Goal: Communication & Community: Answer question/provide support

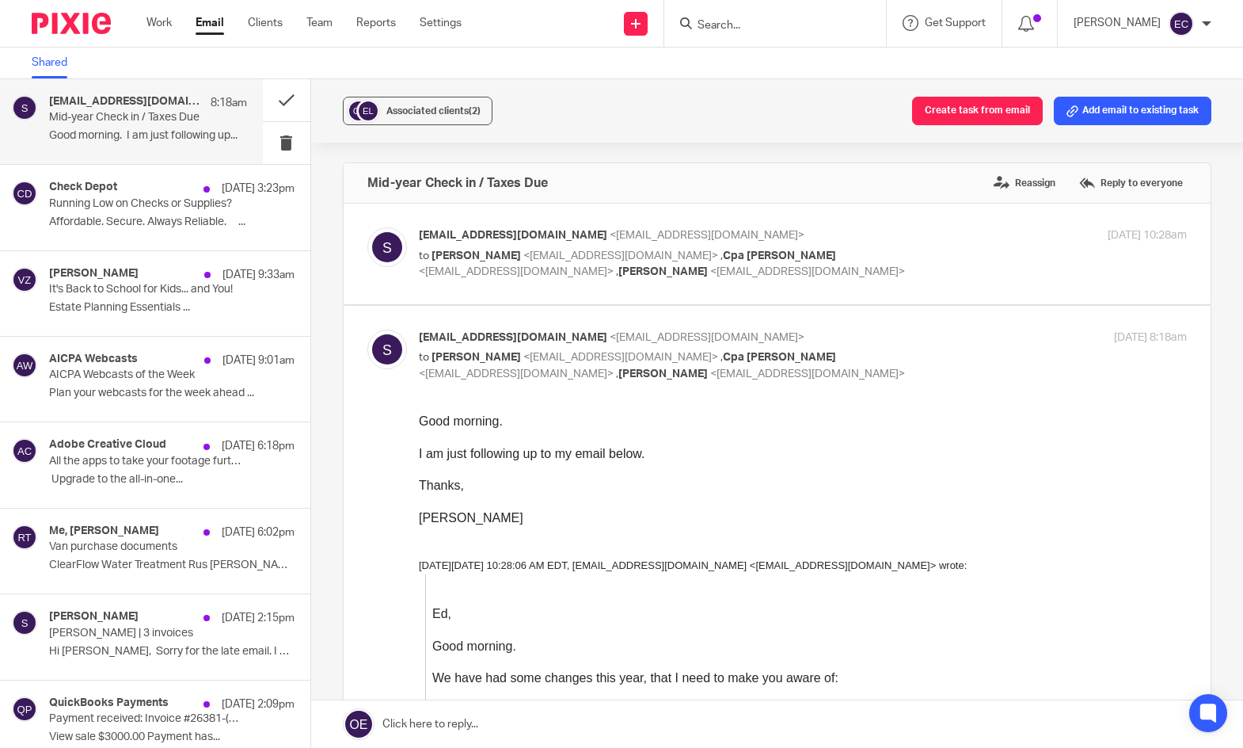
click at [696, 21] on input "Search" at bounding box center [767, 26] width 143 height 14
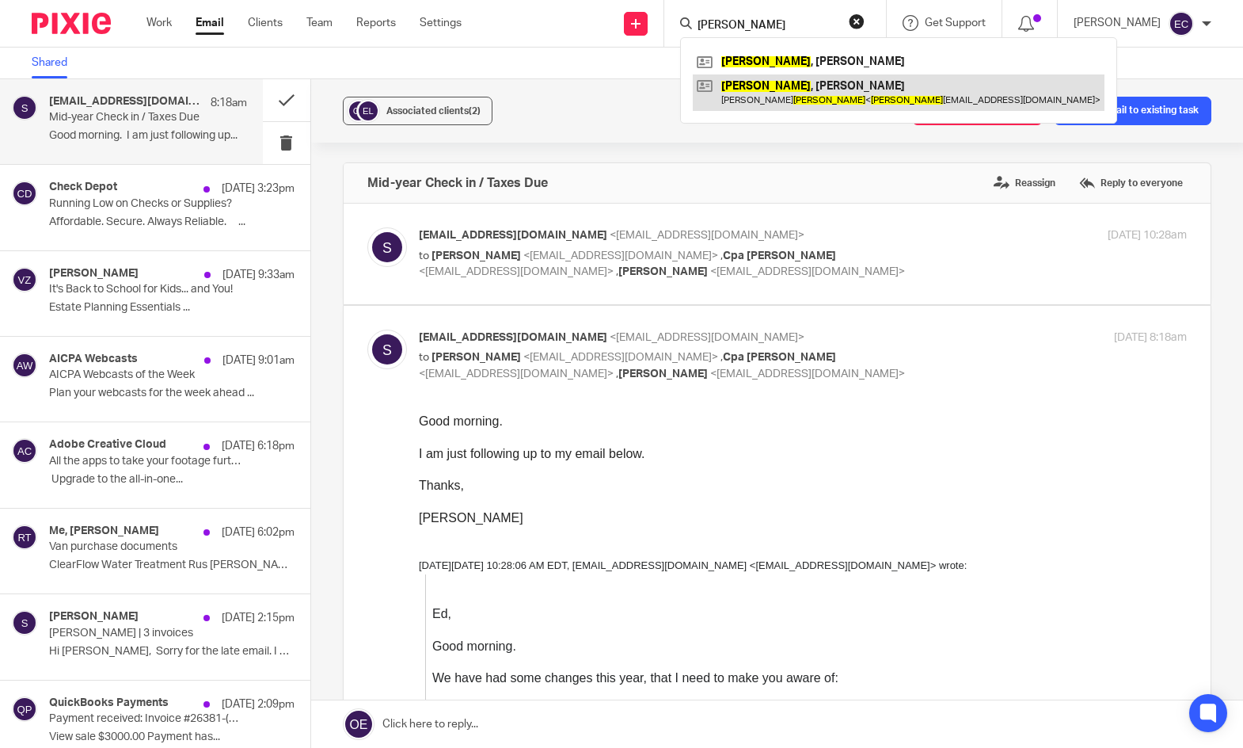
type input "hadden"
click at [758, 85] on link at bounding box center [899, 92] width 412 height 36
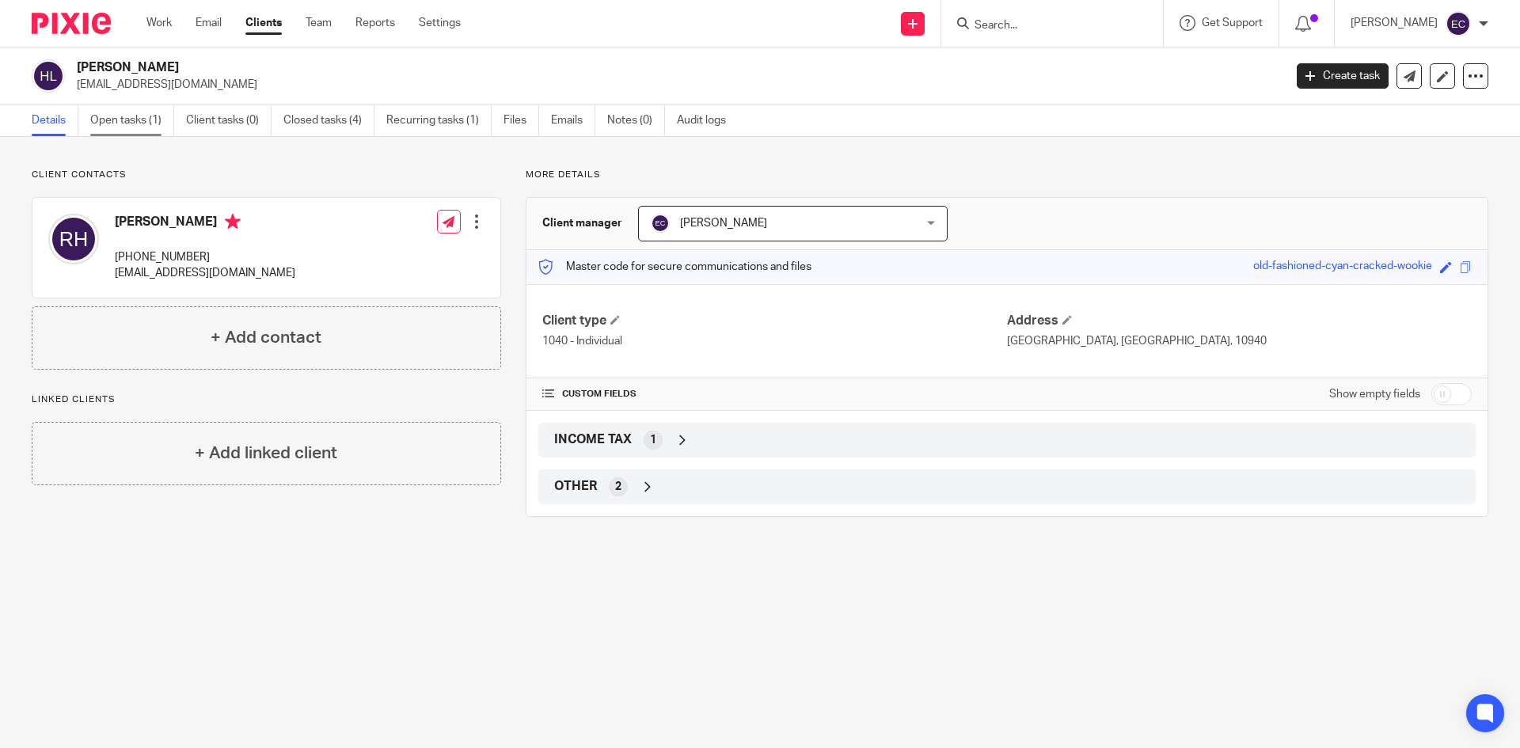
click at [130, 120] on link "Open tasks (1)" at bounding box center [132, 120] width 84 height 31
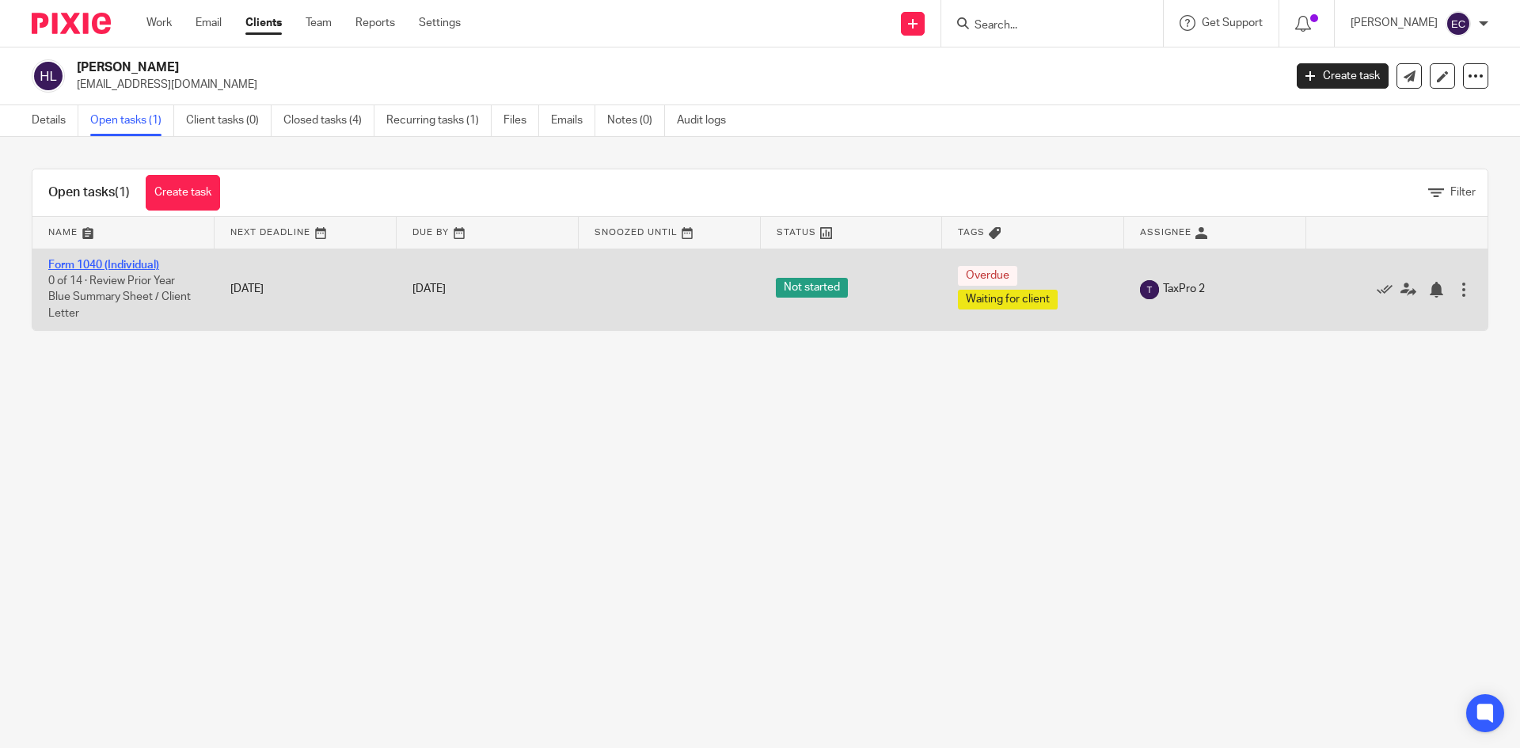
click at [141, 267] on link "Form 1040 (Individual)" at bounding box center [103, 265] width 111 height 11
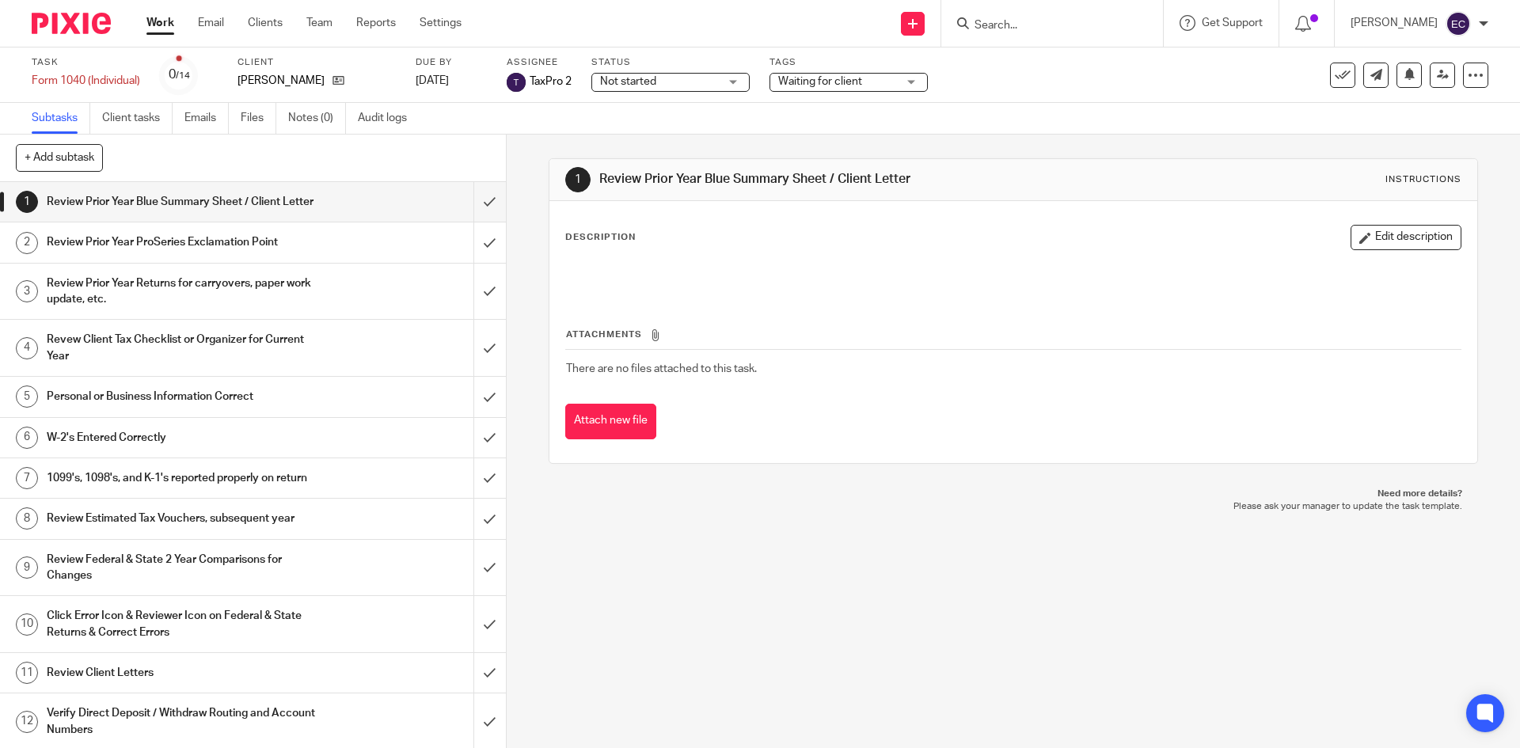
click at [915, 79] on div "Waiting for client" at bounding box center [849, 82] width 158 height 19
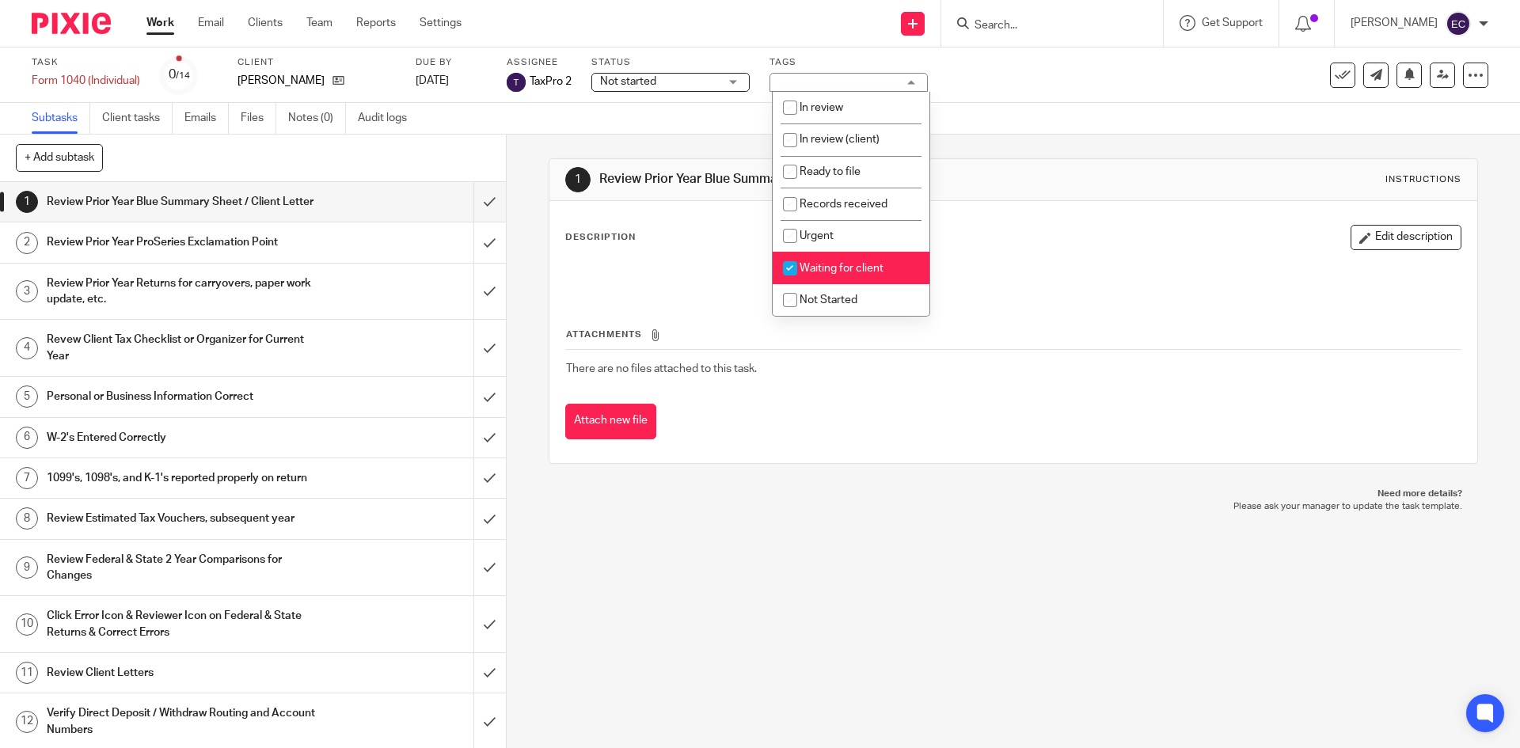
click at [787, 267] on input "checkbox" at bounding box center [790, 268] width 30 height 30
checkbox input "false"
click at [1040, 224] on div "Description Edit description Attachments There are no files attached to this ta…" at bounding box center [1013, 332] width 927 height 262
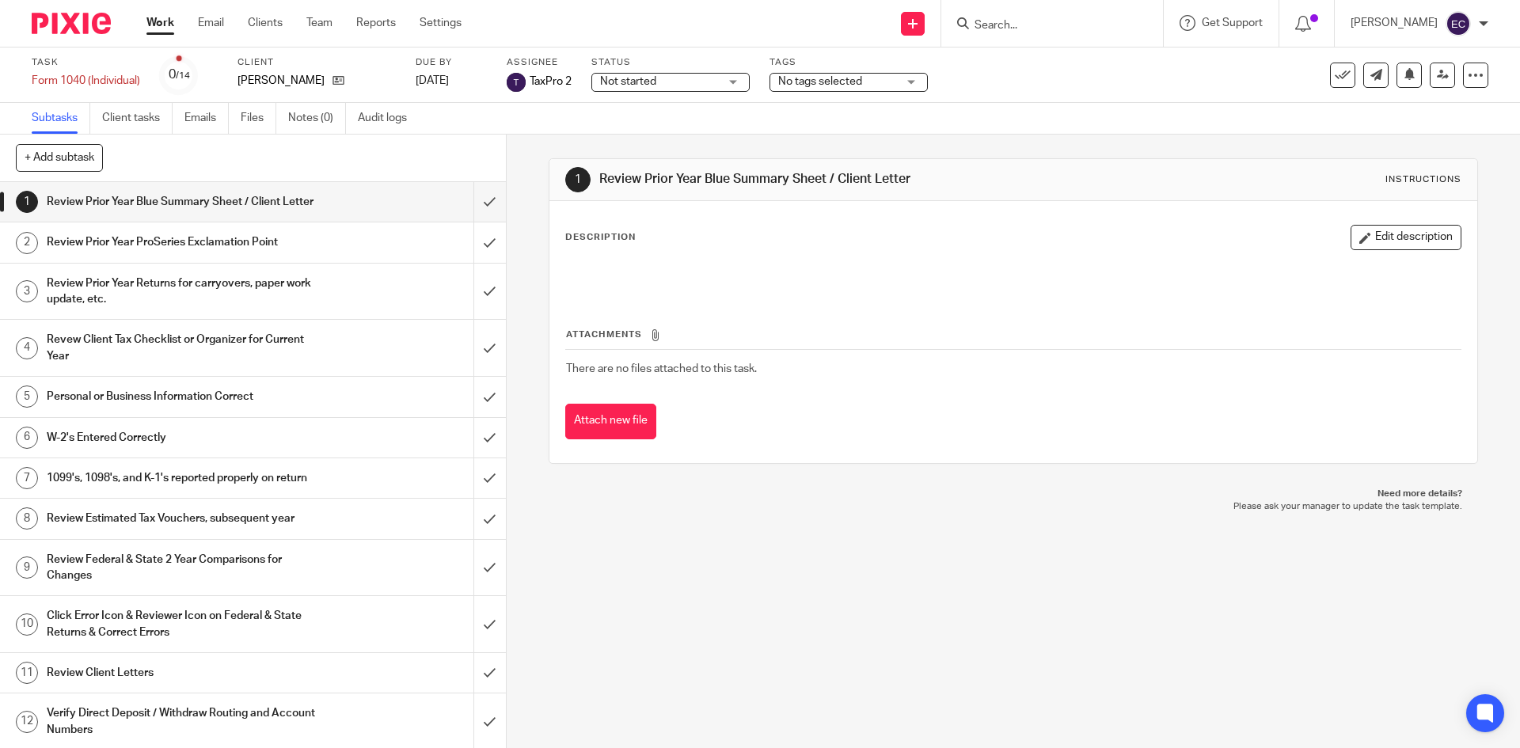
click at [913, 85] on div "No tags selected" at bounding box center [849, 82] width 158 height 19
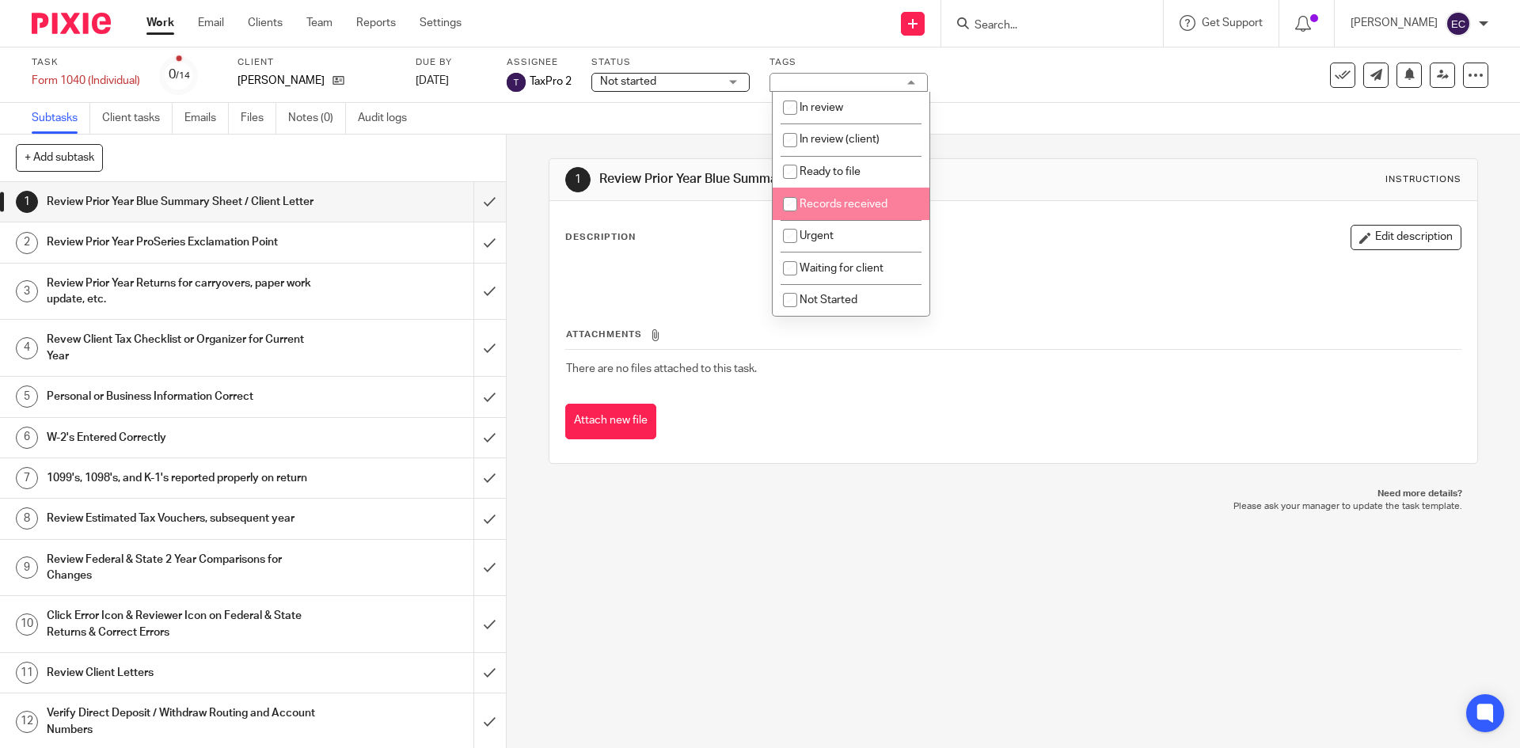
click at [790, 210] on input "checkbox" at bounding box center [790, 204] width 30 height 30
checkbox input "true"
click at [1088, 299] on div "Attachments There are no files attached to this task. Attach new file" at bounding box center [1013, 367] width 896 height 144
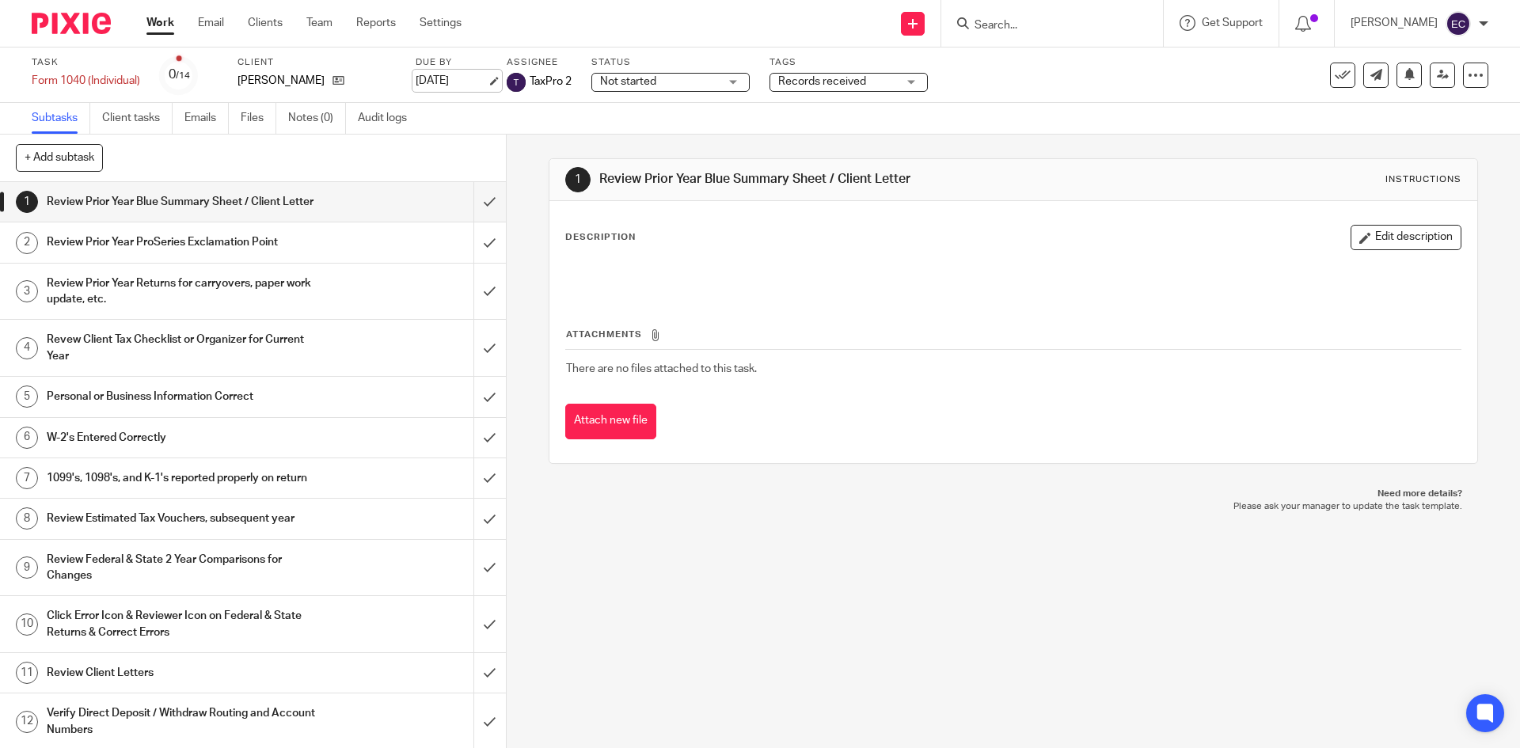
click at [457, 81] on link "[DATE]" at bounding box center [451, 81] width 71 height 17
click at [225, 19] on ul "Work Email Clients Team Reports Settings" at bounding box center [315, 23] width 339 height 16
click at [220, 22] on link "Email" at bounding box center [211, 23] width 26 height 16
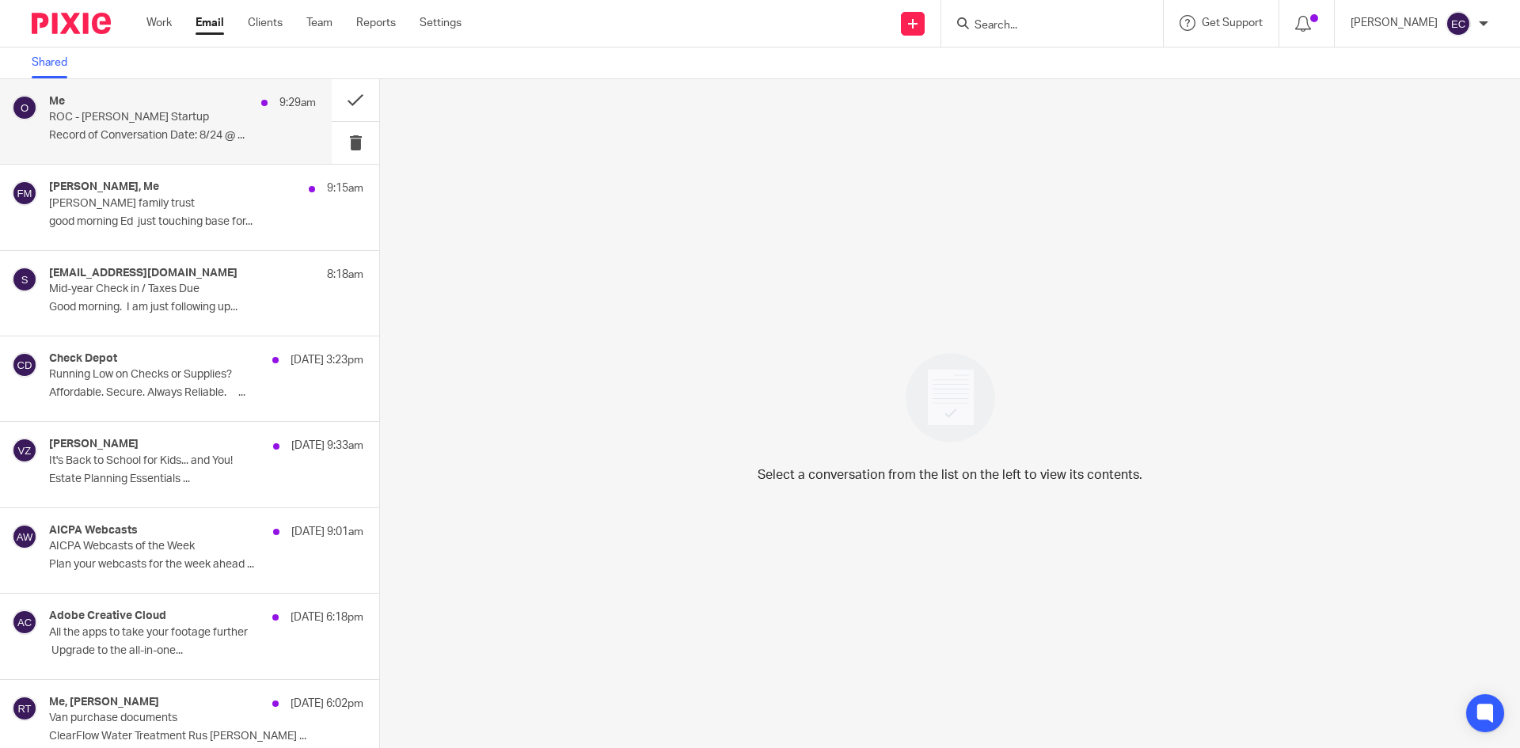
click at [192, 139] on p "Record of Conversation Date: 8/24 @ ..." at bounding box center [182, 135] width 267 height 13
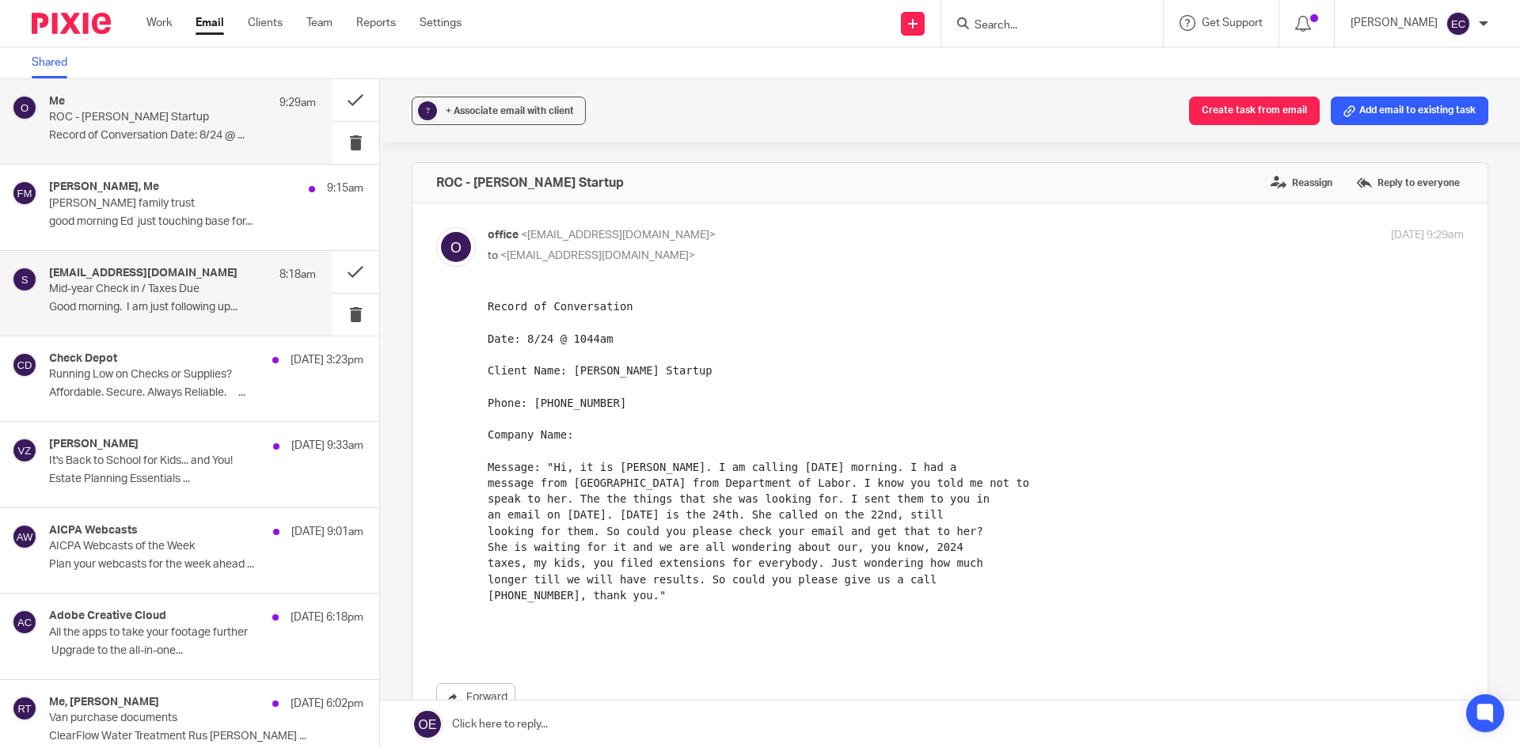
click at [185, 310] on p "Good morning. I am just following up..." at bounding box center [182, 307] width 267 height 13
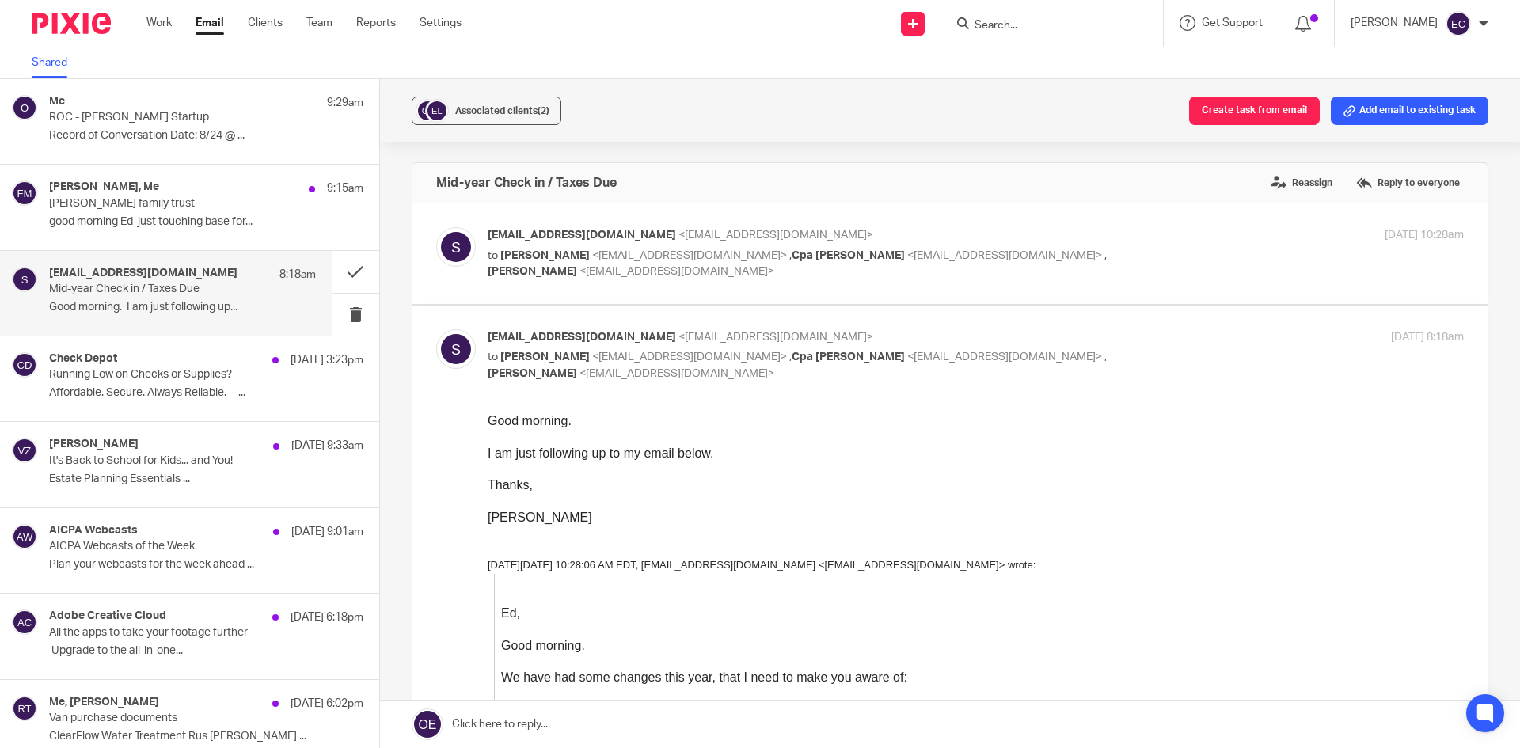
click at [1378, 188] on label "Reply to everyone" at bounding box center [1409, 183] width 112 height 24
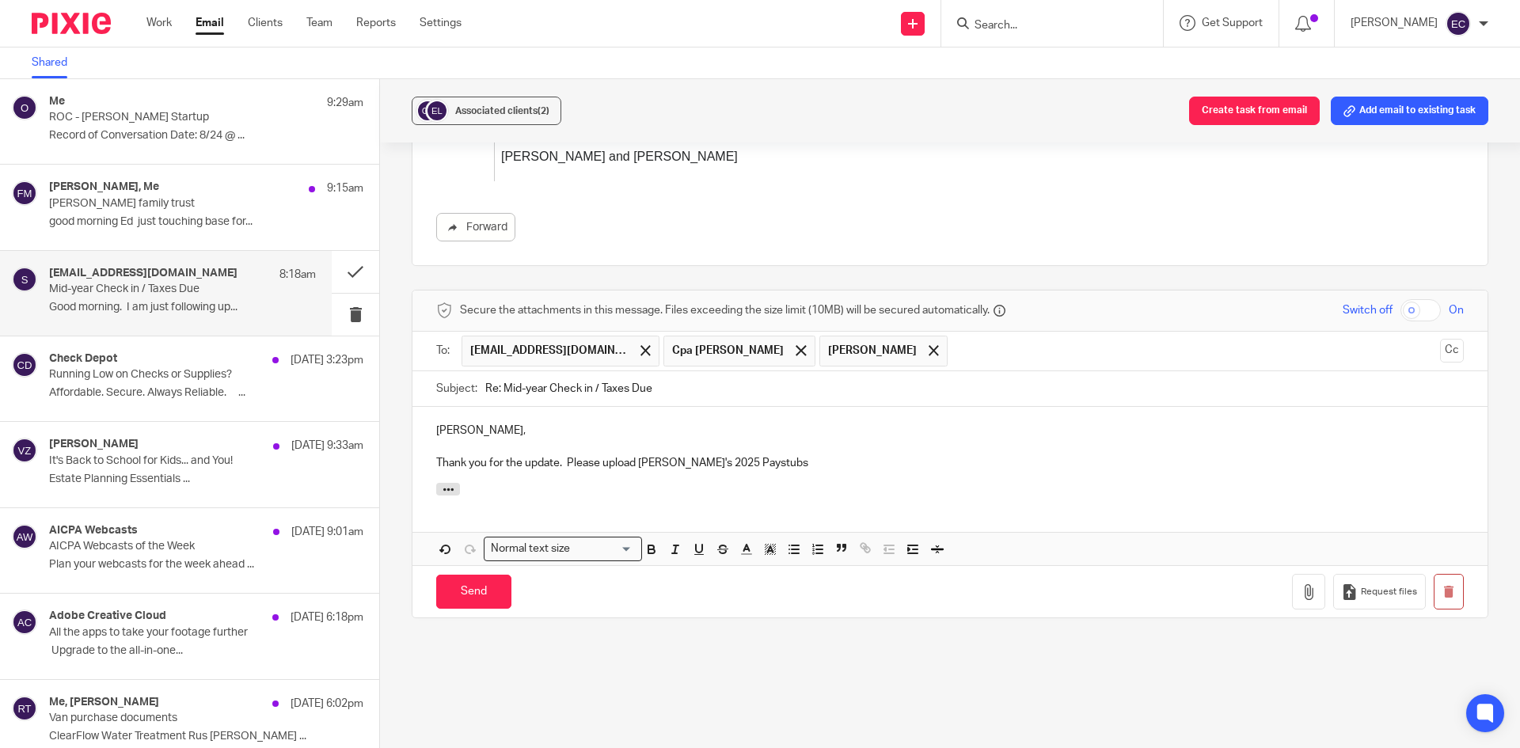
click at [672, 466] on p "Thank you for the update. Please upload Kevin's 2025 Paystubs" at bounding box center [950, 463] width 1028 height 16
drag, startPoint x: 831, startPoint y: 466, endPoint x: 941, endPoint y: 375, distance: 143.4
click at [832, 463] on p "Thank you for the update. Please upload Kevin's most recent 2025 Paystubs" at bounding box center [950, 463] width 1028 height 16
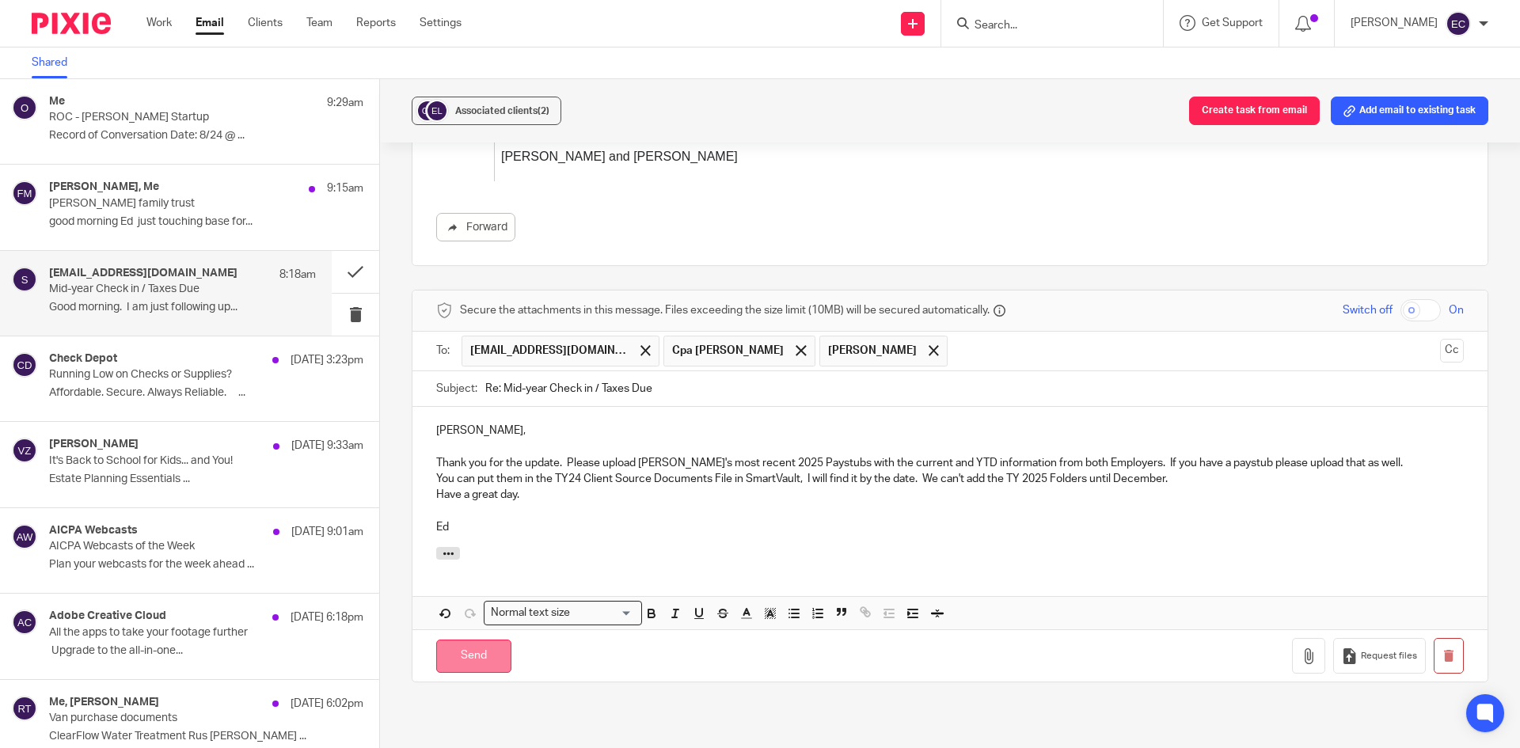
click at [478, 664] on input "Send" at bounding box center [473, 657] width 75 height 34
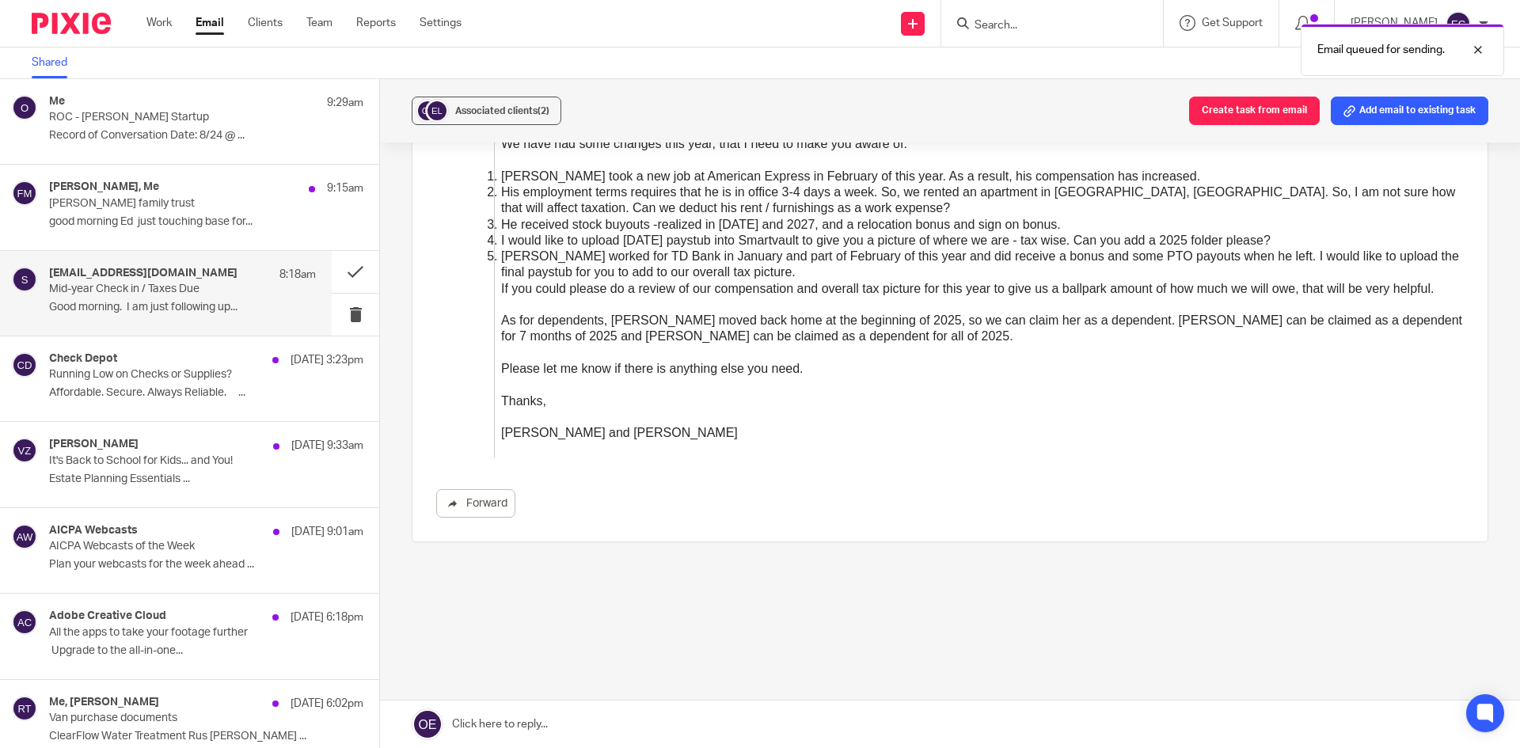
scroll to position [534, 0]
click at [1261, 108] on button "Create task from email" at bounding box center [1254, 111] width 131 height 29
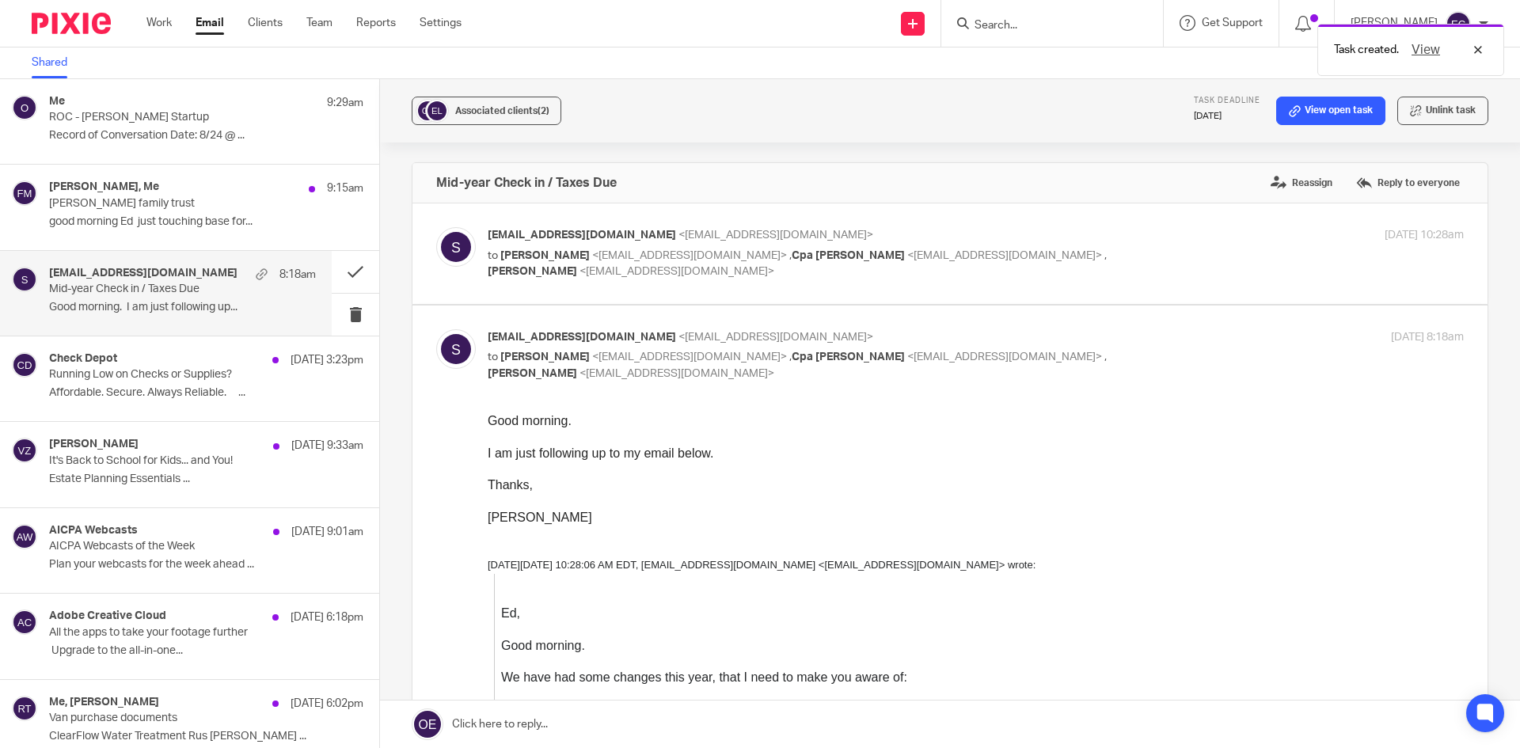
scroll to position [0, 0]
click at [1334, 106] on link "View open task" at bounding box center [1331, 111] width 109 height 29
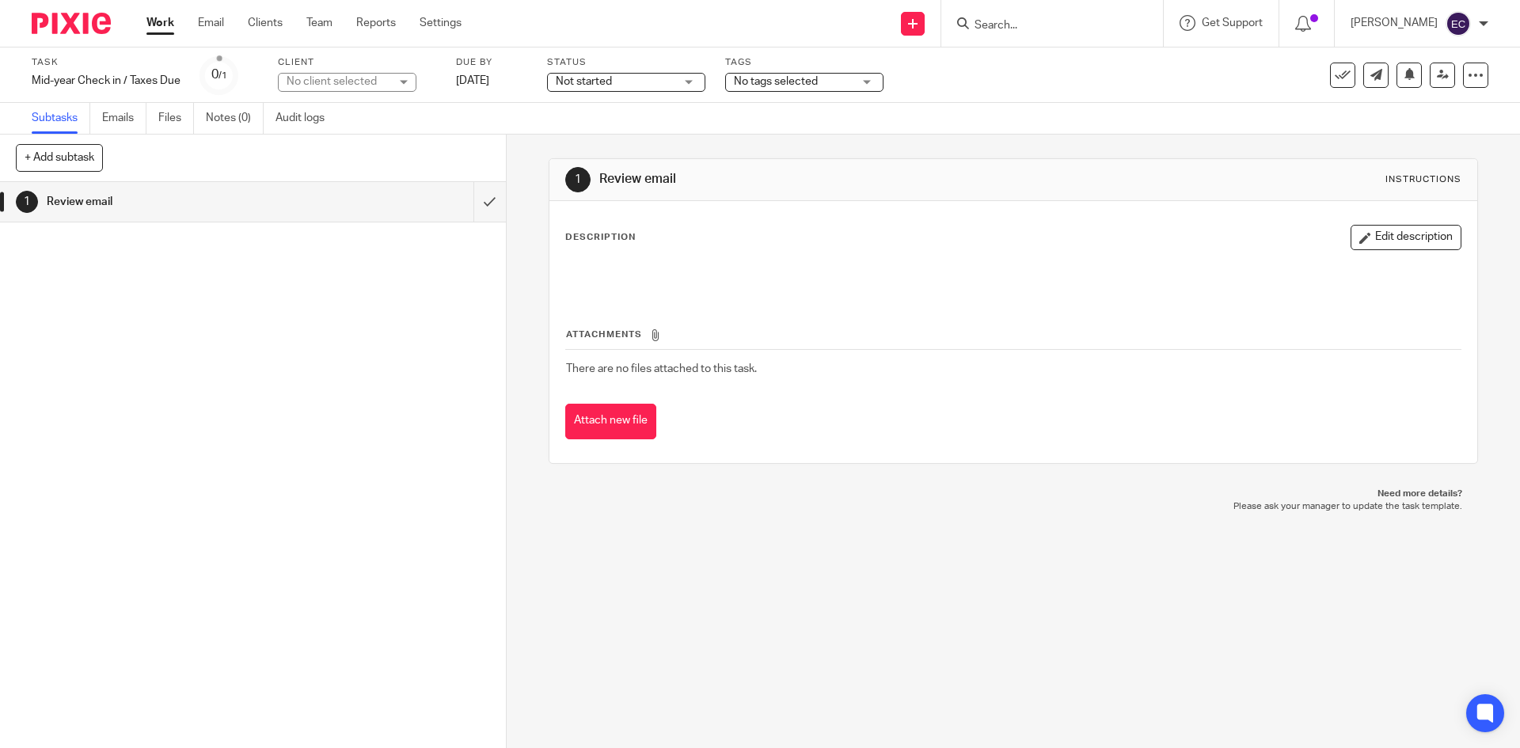
click at [620, 264] on div at bounding box center [1013, 277] width 910 height 36
click at [582, 265] on div at bounding box center [1013, 277] width 910 height 36
click at [1363, 245] on button "Edit description" at bounding box center [1406, 237] width 111 height 25
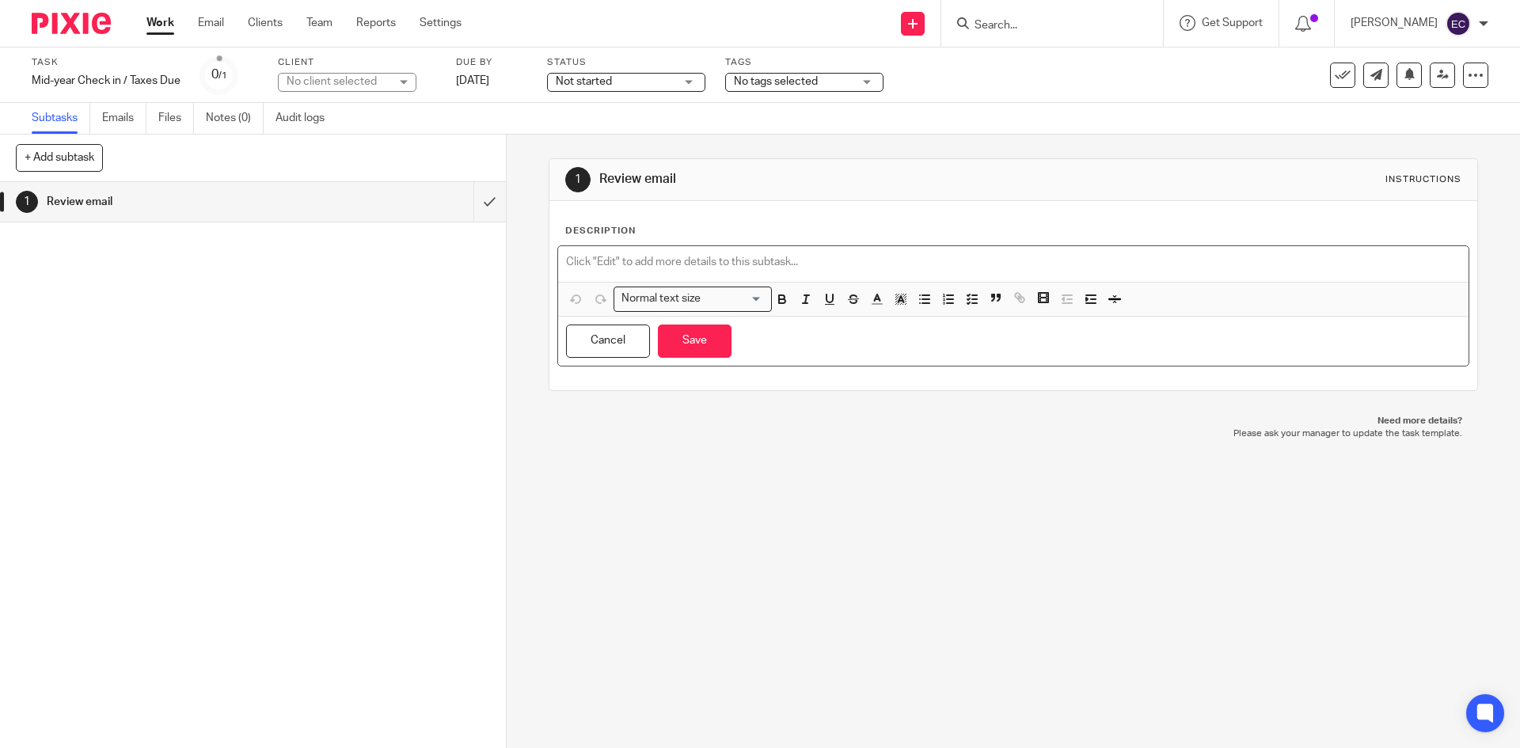
click at [611, 258] on p at bounding box center [1013, 262] width 894 height 16
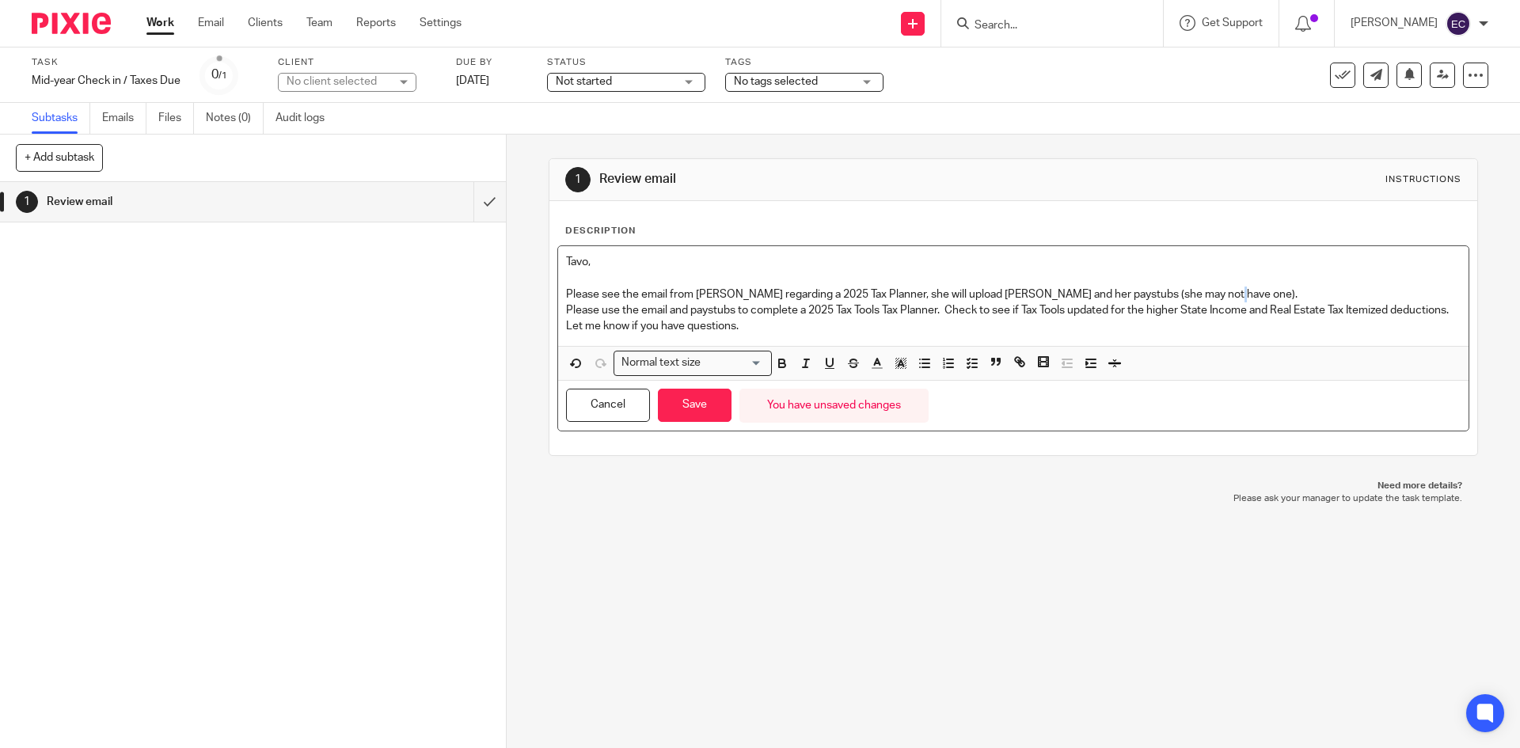
click at [1216, 295] on p "Please see the email from Sue Cassady regarding a 2025 Tax Planner, she will up…" at bounding box center [1013, 295] width 894 height 16
drag, startPoint x: 749, startPoint y: 346, endPoint x: 794, endPoint y: 348, distance: 45.2
click at [766, 334] on p "Let me know if you have questions." at bounding box center [1013, 326] width 894 height 16
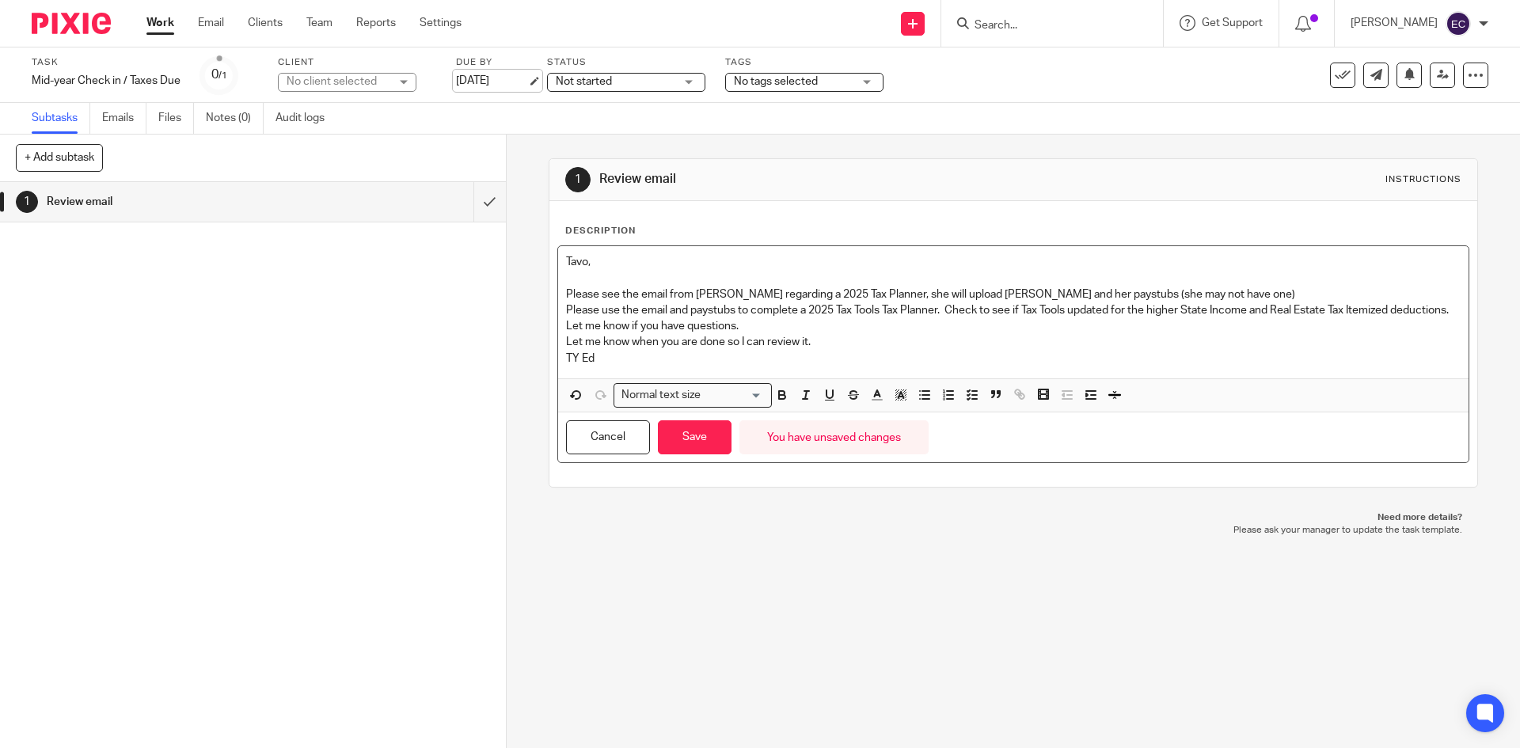
click at [513, 78] on link "[DATE]" at bounding box center [491, 81] width 71 height 17
click at [692, 455] on button "Save" at bounding box center [695, 437] width 74 height 34
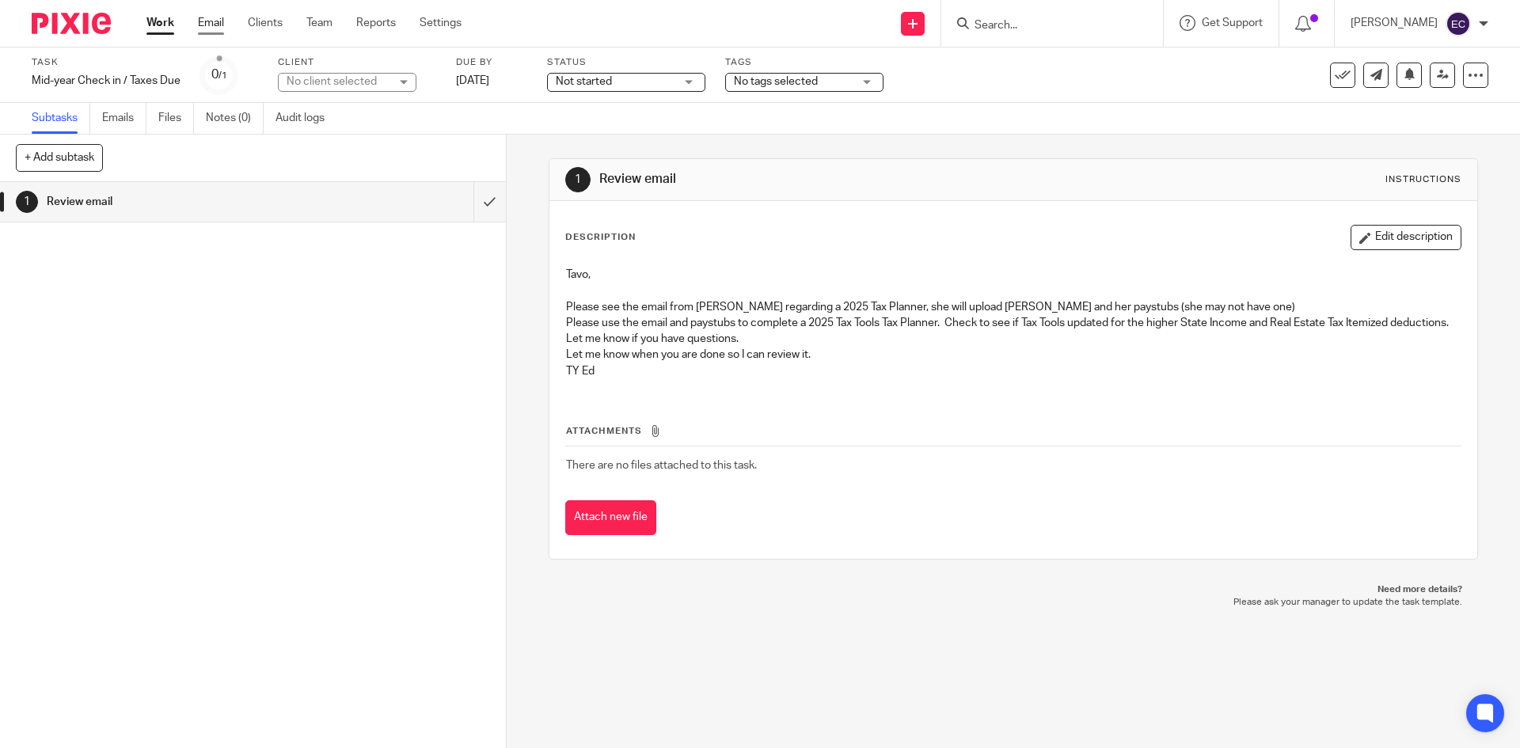
click at [207, 25] on link "Email" at bounding box center [211, 23] width 26 height 16
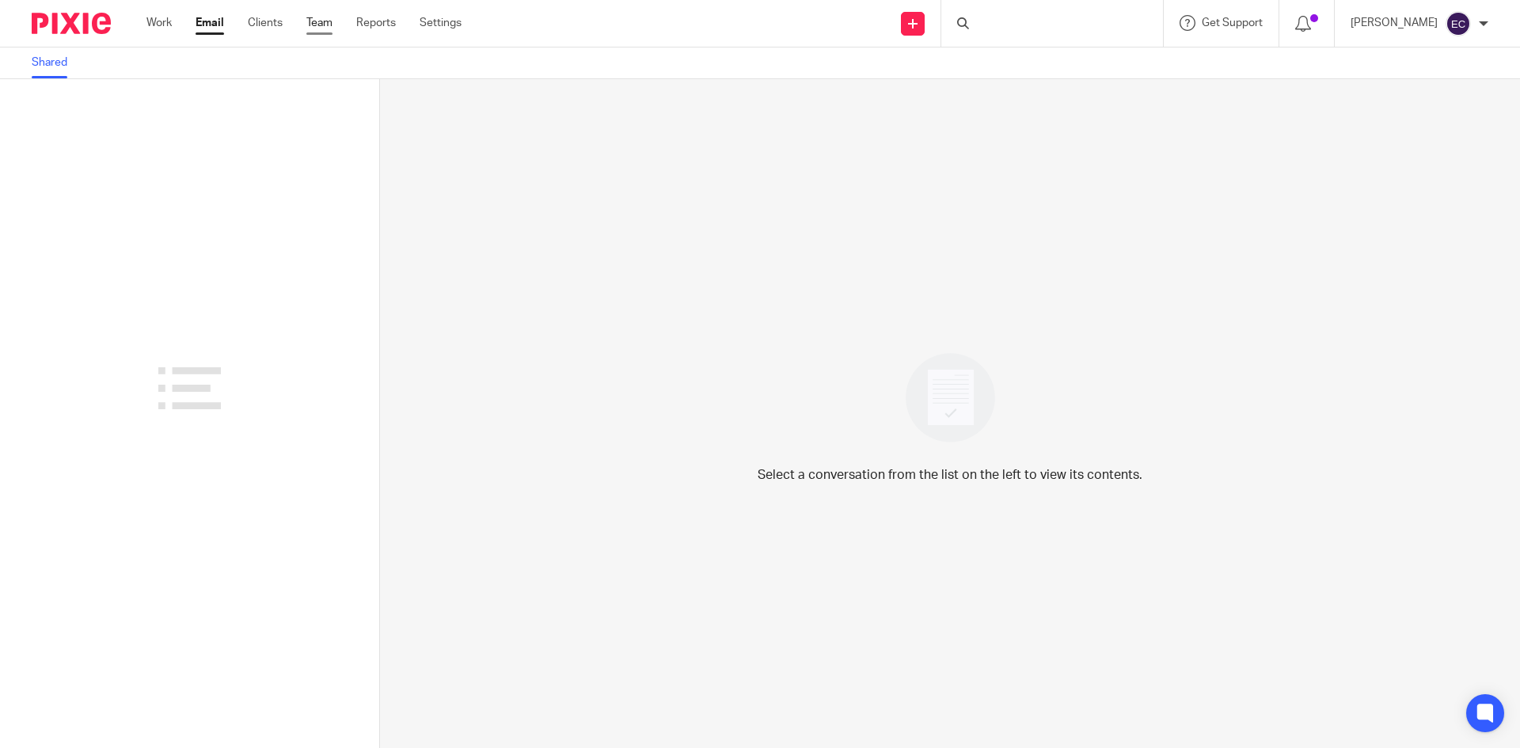
click at [314, 27] on link "Team" at bounding box center [319, 23] width 26 height 16
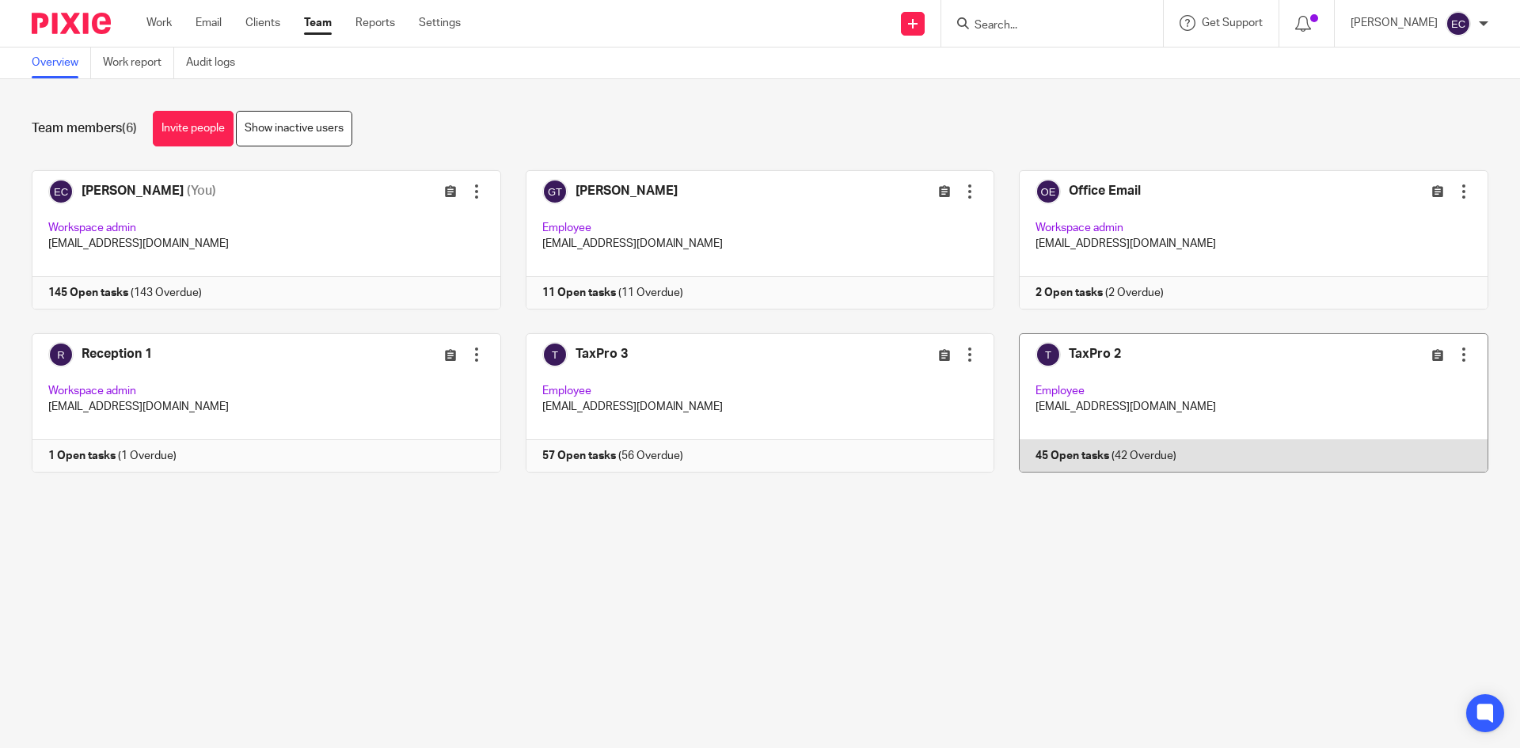
click at [1150, 389] on link at bounding box center [1242, 402] width 494 height 139
